Goal: Transaction & Acquisition: Purchase product/service

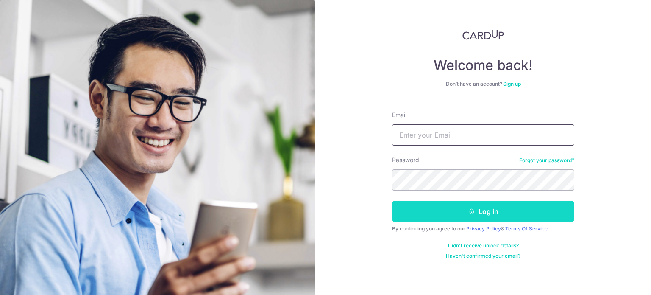
type input "cjwv80@gmail.com"
click at [480, 218] on button "Log in" at bounding box center [483, 211] width 182 height 21
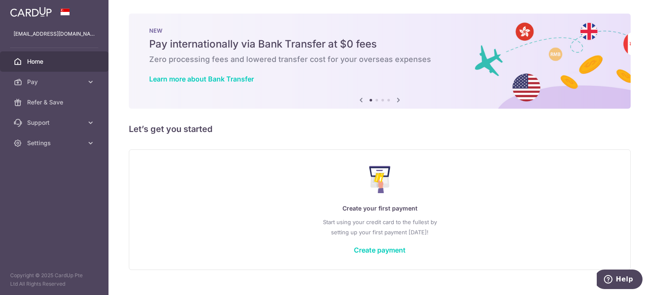
scroll to position [15, 0]
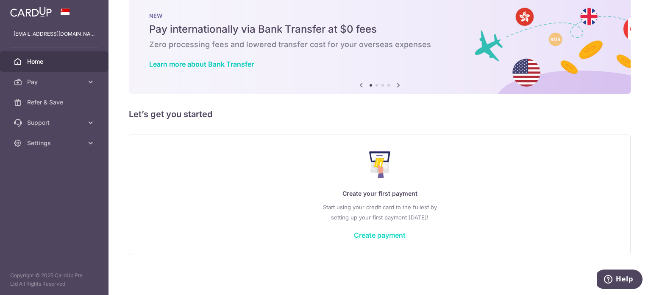
click at [382, 235] on link "Create payment" at bounding box center [380, 235] width 52 height 8
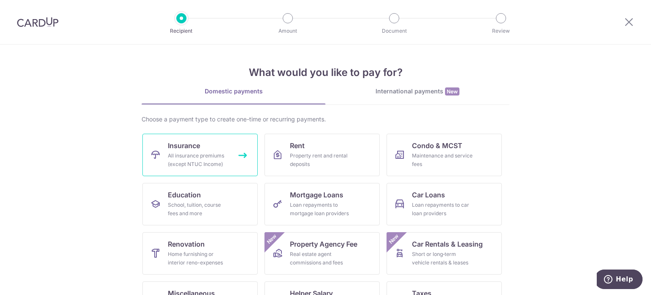
click at [199, 154] on div "All insurance premiums (except NTUC Income)" at bounding box center [198, 159] width 61 height 17
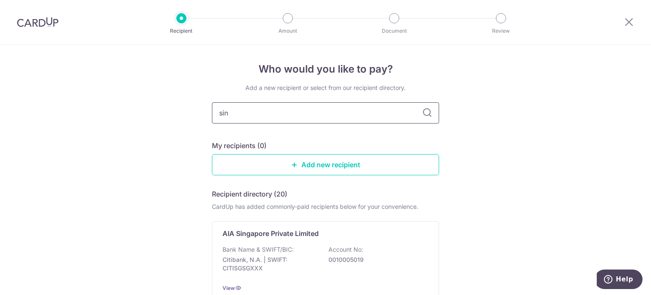
type input "sing"
type input "singlife"
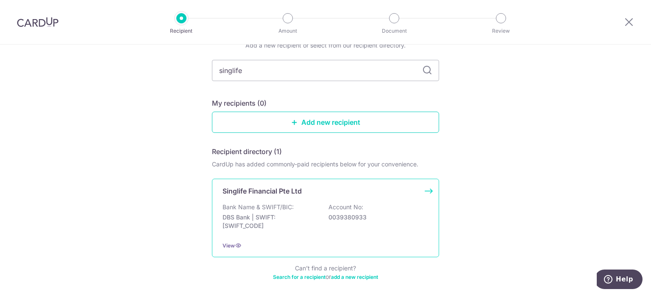
click at [248, 224] on p "DBS Bank | SWIFT: [SWIFT_CODE]" at bounding box center [270, 221] width 95 height 17
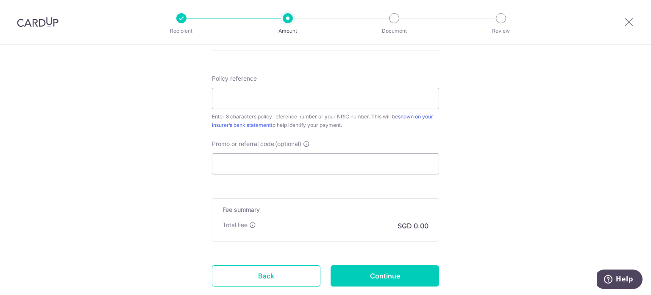
scroll to position [467, 0]
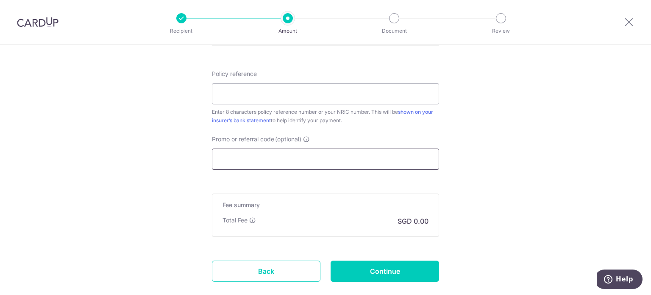
click at [238, 160] on input "Promo or referral code (optional)" at bounding box center [325, 158] width 227 height 21
paste input "MILELION"
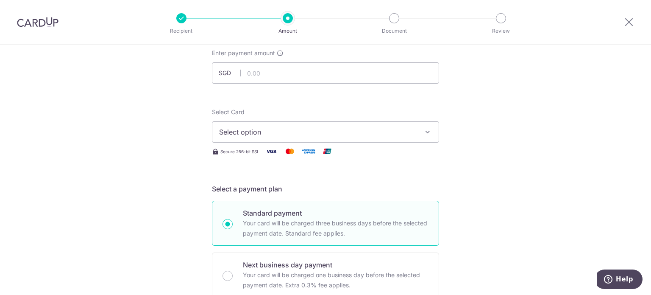
scroll to position [0, 0]
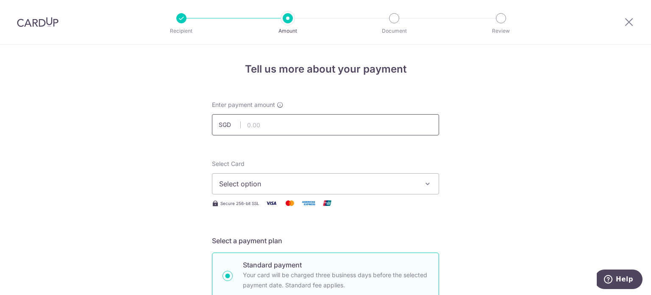
type input "MILELION"
click at [326, 127] on input "text" at bounding box center [325, 124] width 227 height 21
type input "3,086.20"
click at [424, 185] on icon "button" at bounding box center [428, 183] width 8 height 8
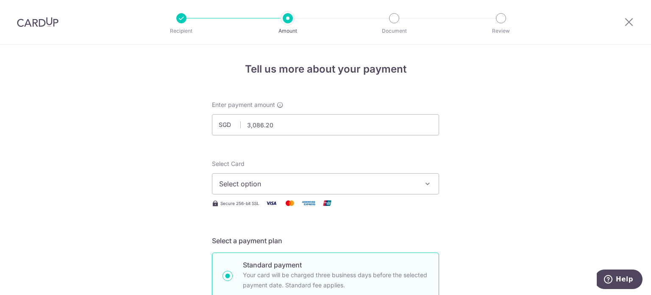
click at [270, 205] on img at bounding box center [271, 203] width 17 height 11
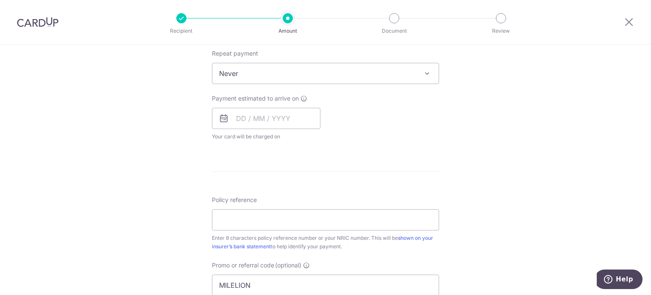
scroll to position [339, 0]
click at [308, 219] on input "Policy reference" at bounding box center [325, 220] width 227 height 21
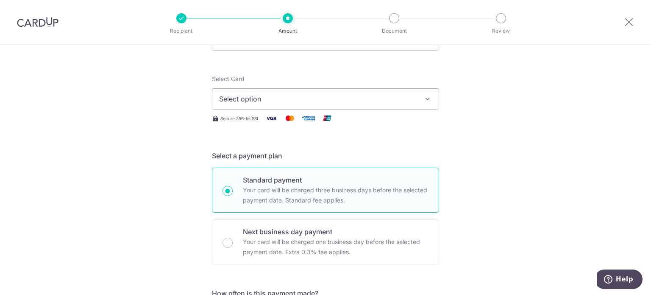
scroll to position [0, 0]
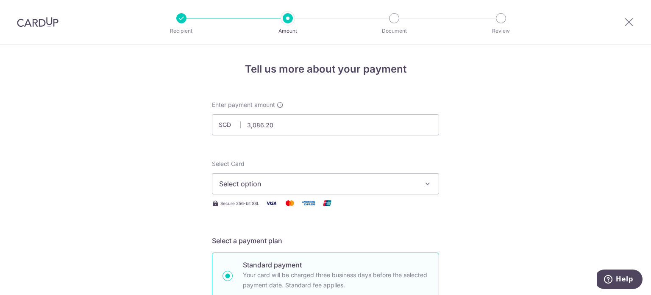
type input "82329040"
click at [417, 179] on button "Select option" at bounding box center [325, 183] width 227 height 21
click at [297, 207] on span "Add credit card" at bounding box center [334, 207] width 198 height 8
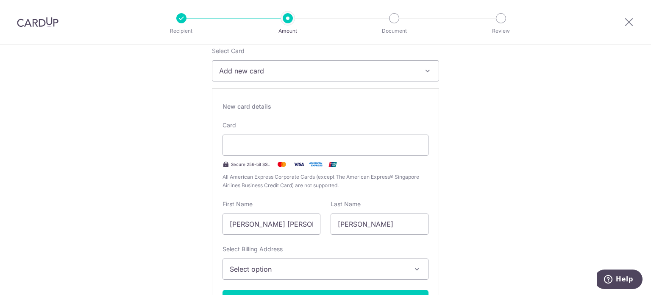
scroll to position [127, 0]
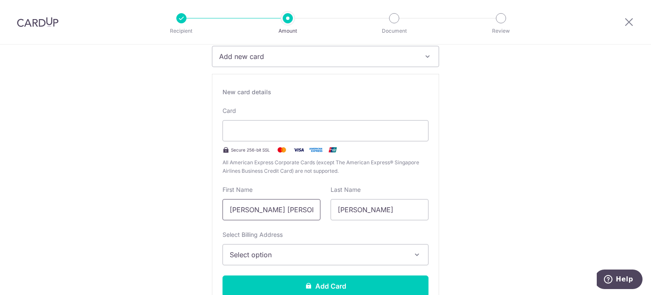
drag, startPoint x: 265, startPoint y: 210, endPoint x: 198, endPoint y: 210, distance: 66.2
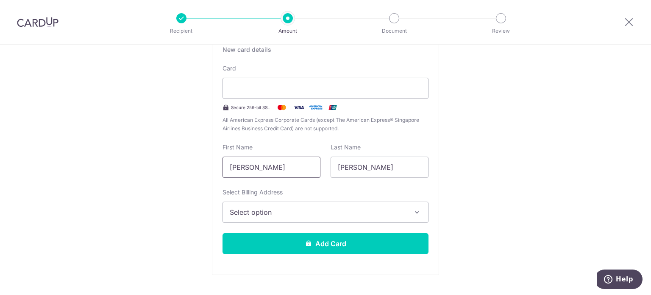
type input "Victor"
click at [407, 212] on button "Select option" at bounding box center [326, 211] width 206 height 21
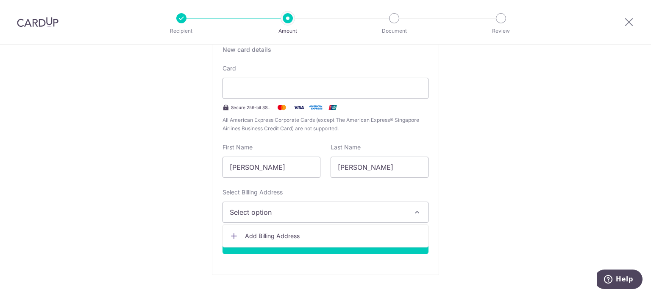
click at [311, 235] on span "Add Billing Address" at bounding box center [333, 236] width 176 height 8
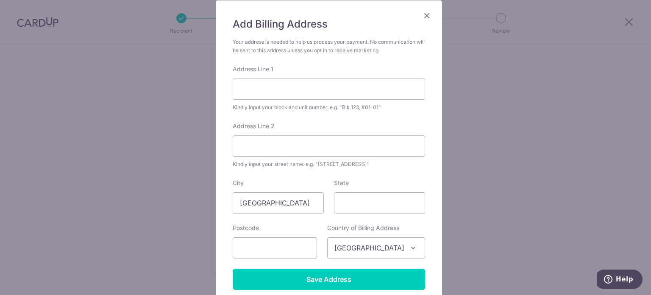
scroll to position [85, 0]
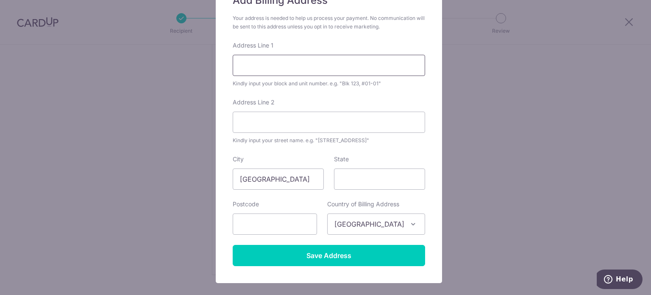
click at [334, 66] on input "Address Line 1" at bounding box center [329, 65] width 193 height 21
type input "152A Bedok South Road"
type input "461152"
click at [300, 118] on input "Address Line 2" at bounding box center [329, 122] width 193 height 21
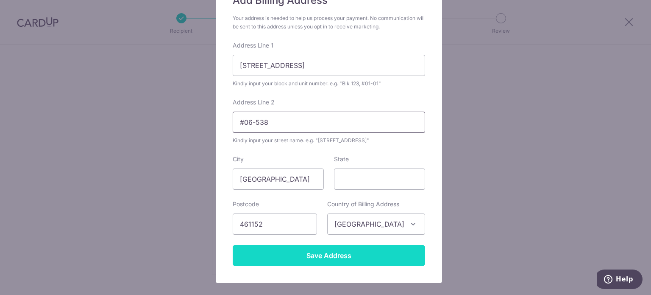
type input "#06-538"
click at [354, 249] on input "Save Address" at bounding box center [329, 255] width 193 height 21
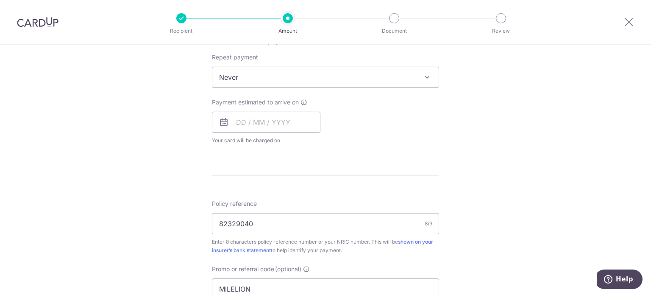
scroll to position [531, 0]
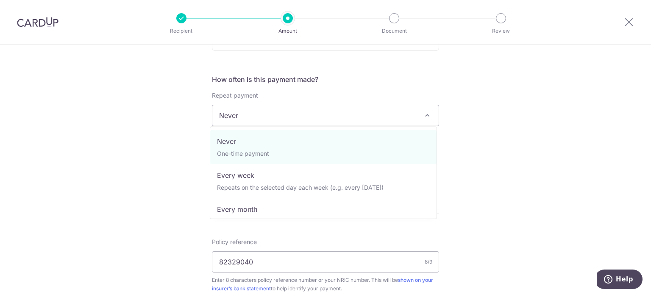
click at [431, 118] on span "Never" at bounding box center [325, 115] width 226 height 20
click at [494, 140] on div "Tell us more about your payment Enter payment amount SGD 3,086.20 3086.20 Selec…" at bounding box center [325, 32] width 651 height 1038
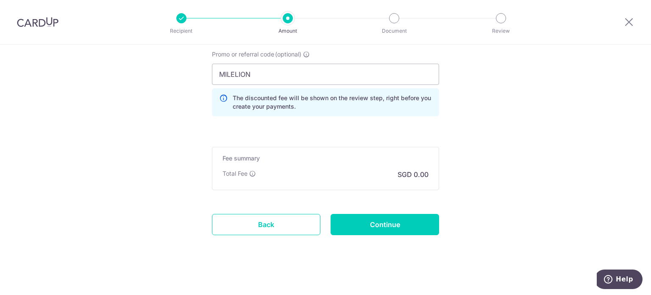
scroll to position [786, 0]
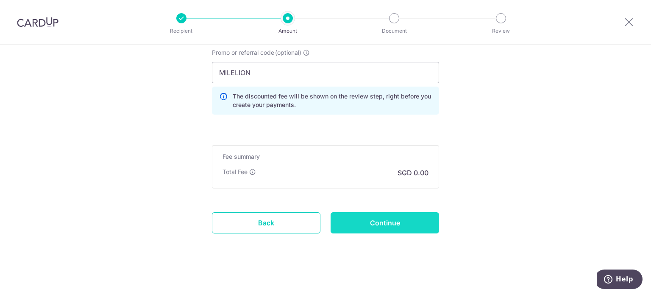
click at [395, 225] on input "Continue" at bounding box center [385, 222] width 109 height 21
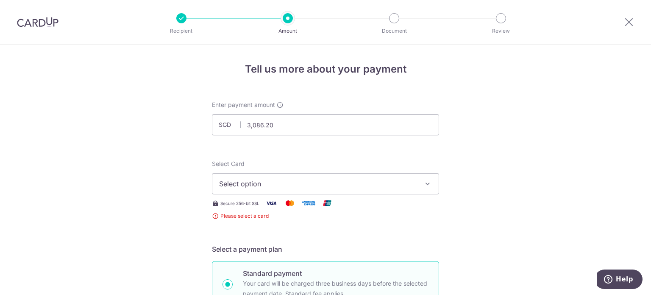
click at [294, 183] on span "Select option" at bounding box center [318, 184] width 198 height 10
click at [270, 203] on img at bounding box center [271, 203] width 17 height 11
click at [420, 185] on button "Select option" at bounding box center [325, 183] width 227 height 21
click at [240, 204] on span "Add credit card" at bounding box center [334, 207] width 198 height 8
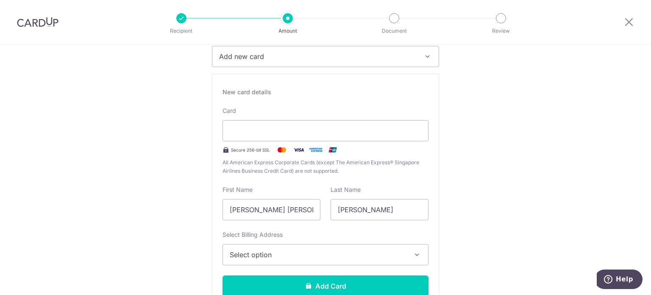
scroll to position [170, 0]
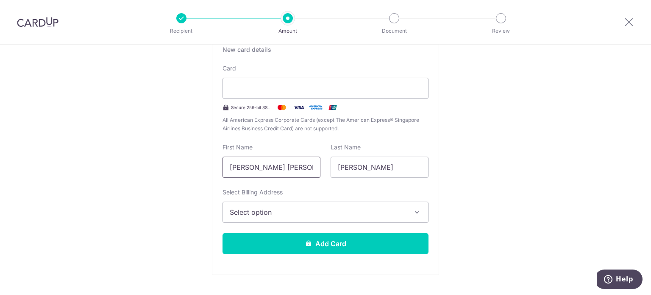
drag, startPoint x: 263, startPoint y: 168, endPoint x: 200, endPoint y: 167, distance: 62.8
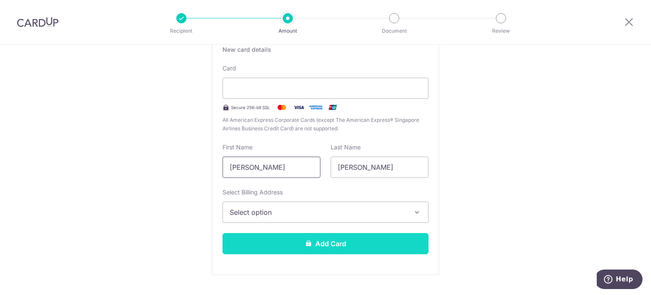
type input "Victor"
click at [337, 242] on button "Add Card" at bounding box center [326, 243] width 206 height 21
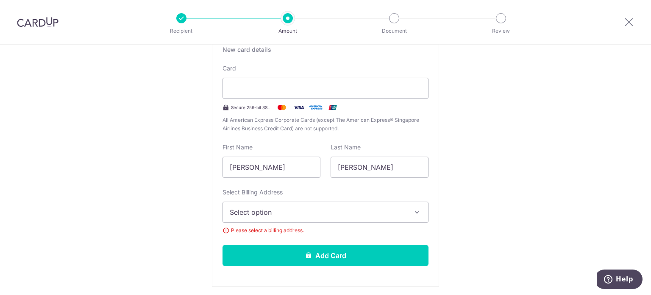
click at [404, 215] on span "Select option" at bounding box center [318, 212] width 176 height 10
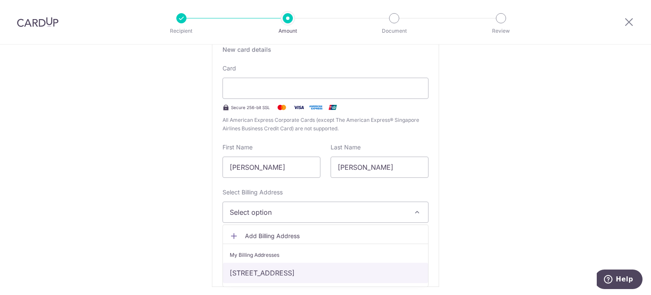
click at [324, 274] on link "152A Bedok South Road, #06-538, Singapore, Singapore-461152" at bounding box center [325, 273] width 205 height 20
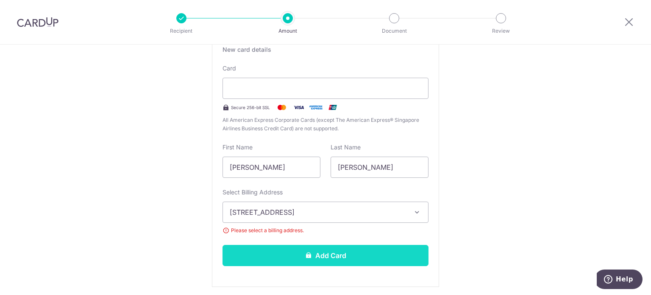
click at [321, 260] on button "Add Card" at bounding box center [326, 255] width 206 height 21
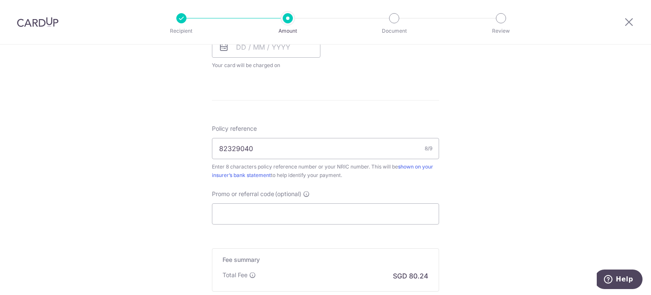
scroll to position [431, 0]
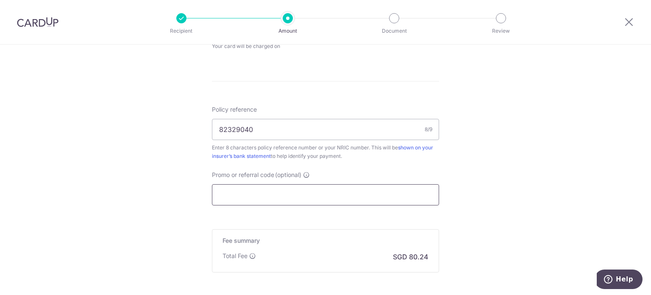
click at [282, 192] on input "Promo or referral code (optional)" at bounding box center [325, 194] width 227 height 21
paste input "MILELION"
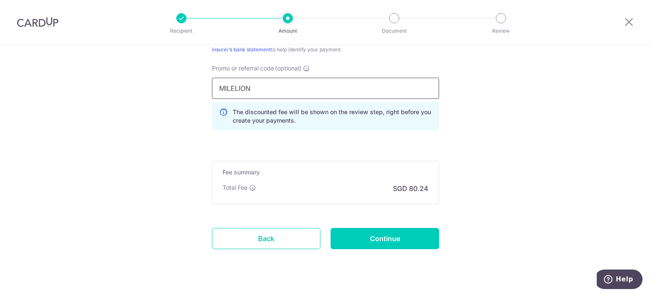
scroll to position [551, 0]
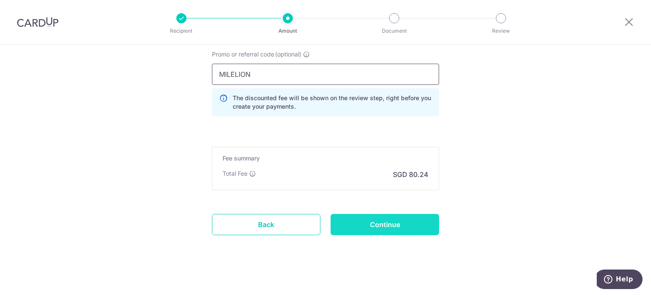
type input "MILELION"
click at [403, 220] on input "Continue" at bounding box center [385, 224] width 109 height 21
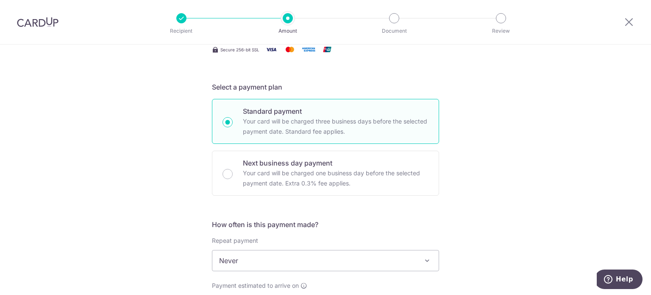
scroll to position [170, 0]
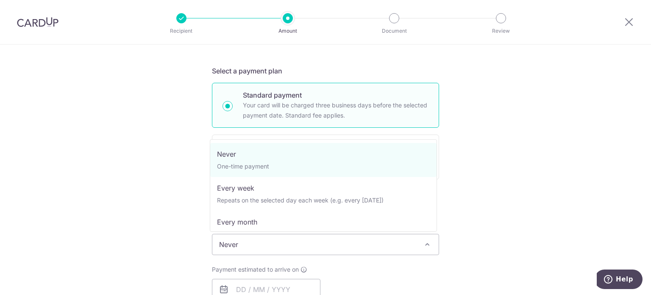
click at [310, 249] on span "Never" at bounding box center [325, 244] width 226 height 20
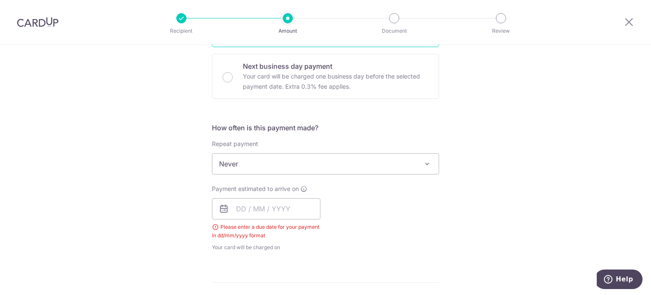
scroll to position [254, 0]
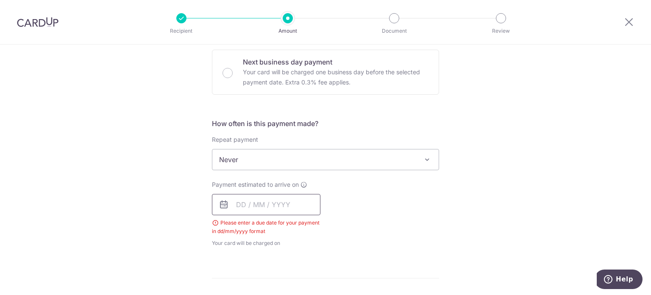
click at [258, 208] on input "text" at bounding box center [266, 204] width 109 height 21
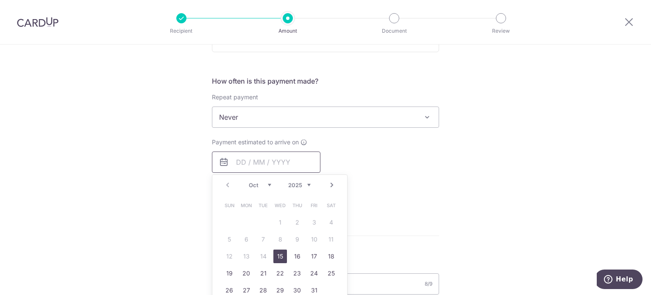
scroll to position [339, 0]
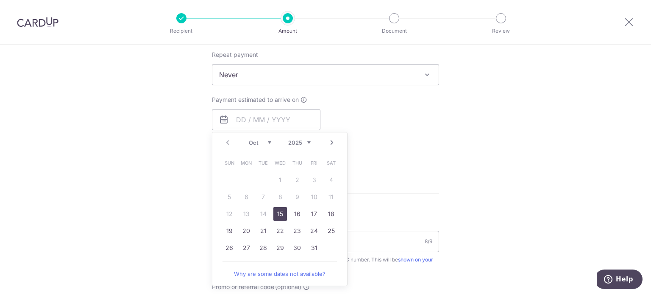
click at [278, 214] on link "15" at bounding box center [281, 214] width 14 height 14
type input "[DATE]"
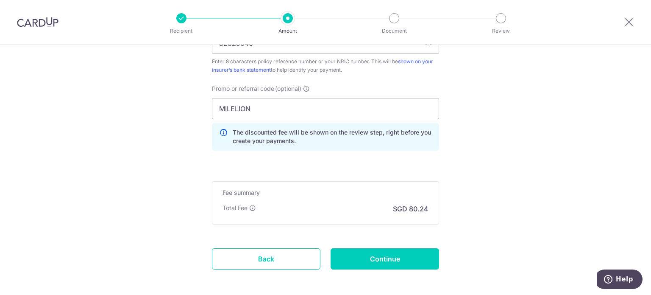
scroll to position [589, 0]
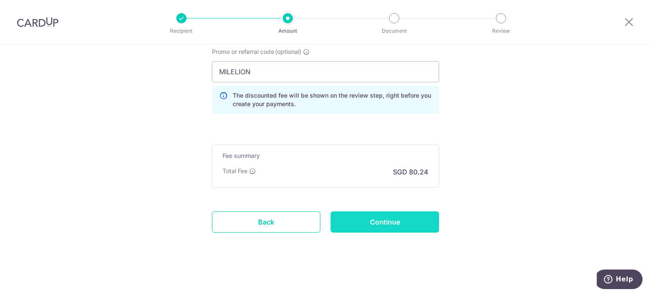
click at [402, 218] on input "Continue" at bounding box center [385, 221] width 109 height 21
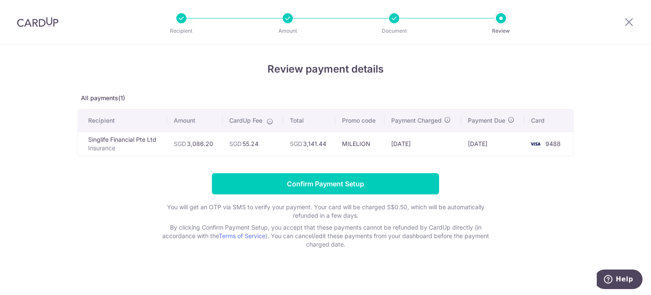
click at [87, 182] on form "Confirm Payment Setup You will get an OTP via SMS to verify your payment. Your …" at bounding box center [326, 210] width 496 height 75
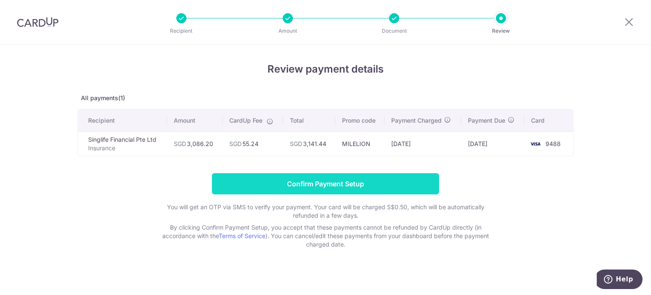
click at [314, 182] on input "Confirm Payment Setup" at bounding box center [325, 183] width 227 height 21
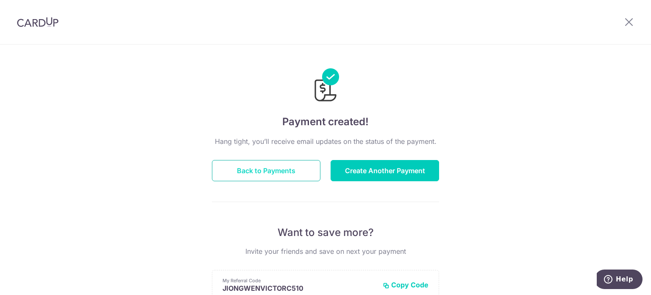
click at [278, 171] on button "Back to Payments" at bounding box center [266, 170] width 109 height 21
